Goal: Task Accomplishment & Management: Use online tool/utility

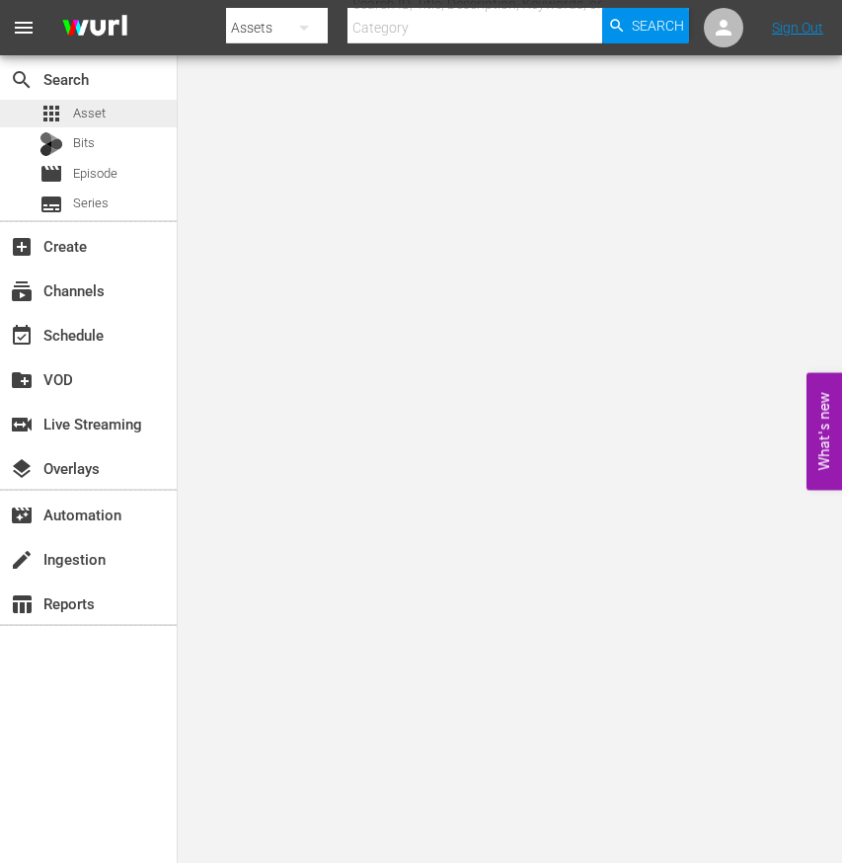
click at [126, 120] on div "apps Asset" at bounding box center [88, 114] width 177 height 28
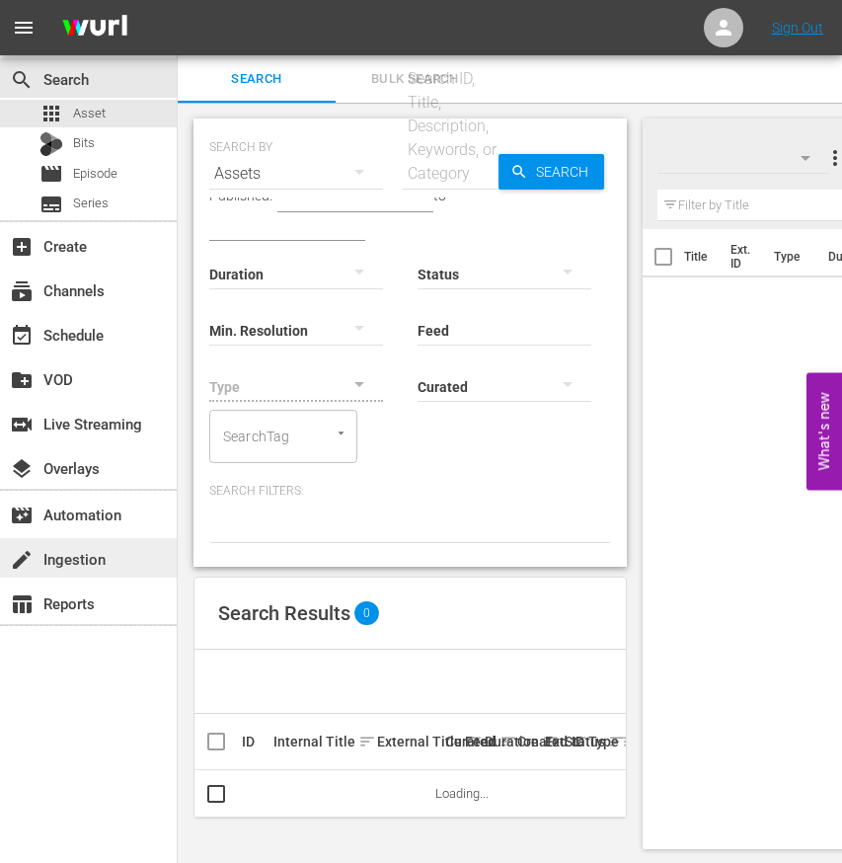
click at [80, 556] on div "create Ingestion" at bounding box center [55, 556] width 111 height 18
